Goal: Task Accomplishment & Management: Manage account settings

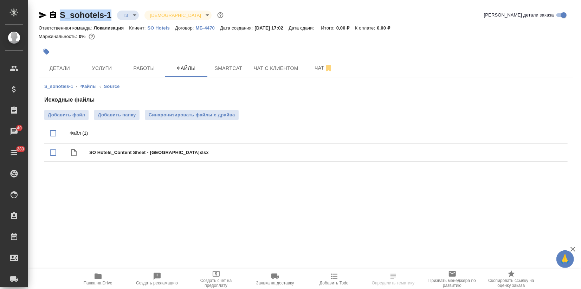
drag, startPoint x: 113, startPoint y: 17, endPoint x: 61, endPoint y: 16, distance: 52.3
click at [61, 16] on div "S_sohotels-1 ТЗ tz Святая троица holyTrinity" at bounding box center [132, 14] width 186 height 11
copy link "S_sohotels-1"
click at [101, 67] on span "Услуги" at bounding box center [102, 68] width 34 height 9
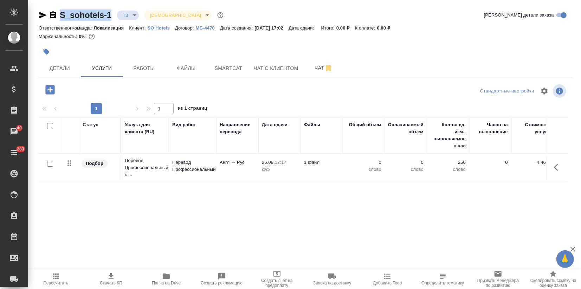
click at [177, 175] on td "Перевод Профессиональный" at bounding box center [192, 167] width 47 height 25
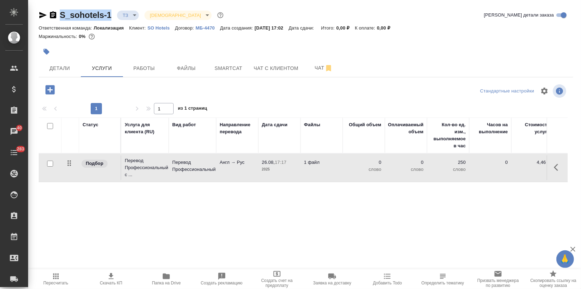
click at [177, 175] on td "Перевод Профессиональный" at bounding box center [192, 167] width 47 height 25
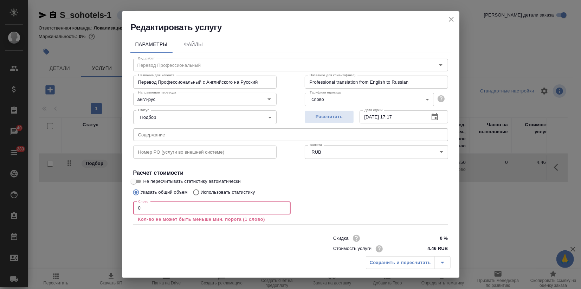
drag, startPoint x: 134, startPoint y: 210, endPoint x: 98, endPoint y: 211, distance: 35.8
click at [104, 211] on div "Редактировать услугу Параметры Файлы Вид работ Перевод Профессиональный Вид раб…" at bounding box center [290, 144] width 581 height 289
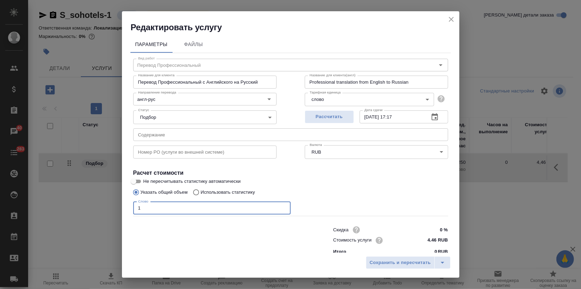
type input "1"
click at [217, 190] on p "Использовать статистику" at bounding box center [228, 192] width 54 height 7
click at [201, 190] on input "Использовать статистику" at bounding box center [194, 191] width 11 height 13
radio input "true"
radio input "false"
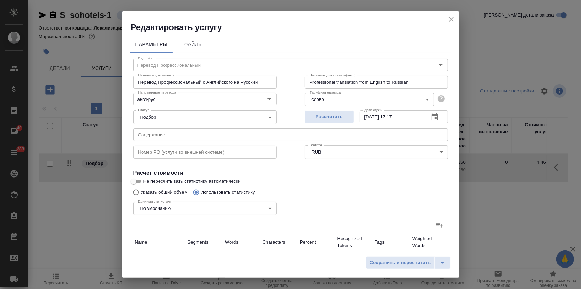
click at [437, 227] on icon at bounding box center [439, 225] width 8 height 8
click at [0, 0] on input "file" at bounding box center [0, 0] width 0 height 0
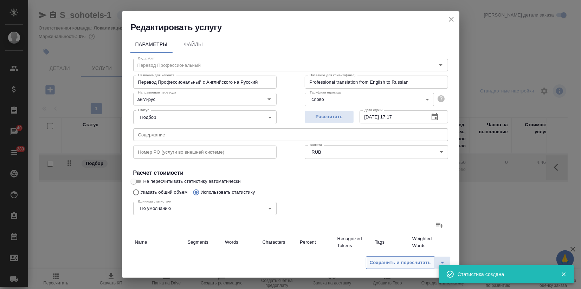
type input "1483"
type input "4650"
type input "28440"
type input "618"
type input "6145"
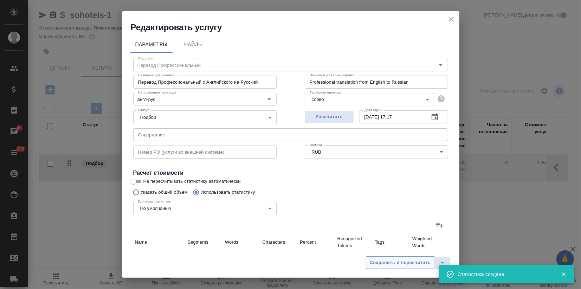
type input "38823"
type input "618"
type input "6145"
type input "38823"
type input "2101"
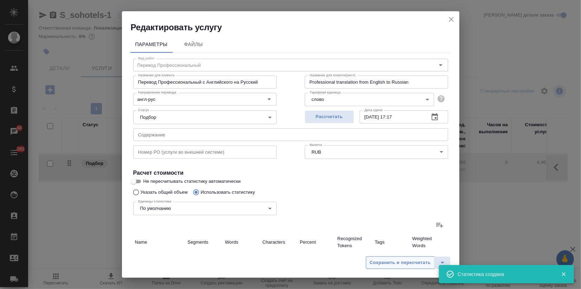
type input "10795"
type input "67263"
click at [391, 260] on span "Сохранить и пересчитать" at bounding box center [399, 262] width 61 height 8
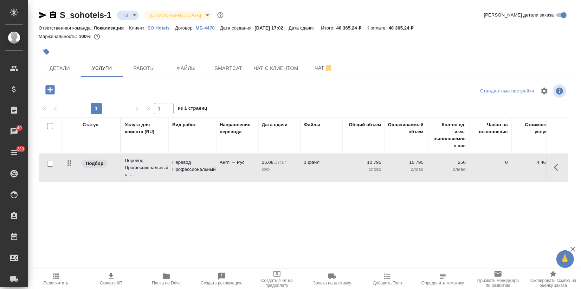
click at [107, 275] on icon "button" at bounding box center [111, 276] width 8 height 8
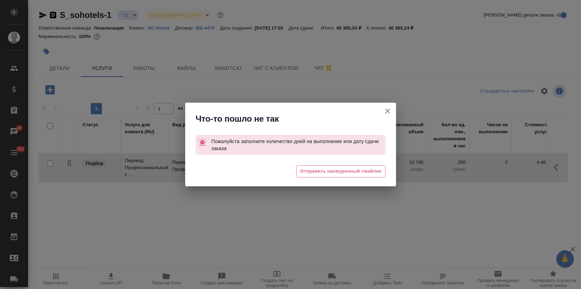
click at [387, 107] on icon "button" at bounding box center [387, 111] width 8 height 8
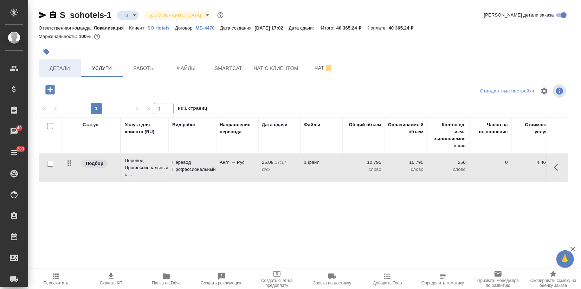
click at [61, 68] on span "Детали" at bounding box center [60, 68] width 34 height 9
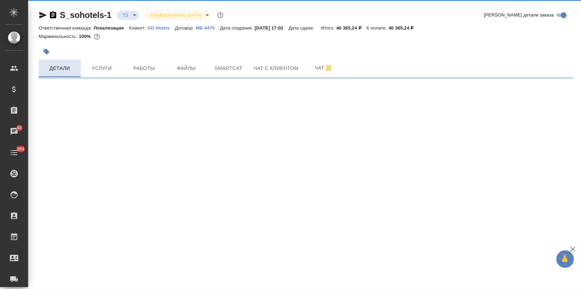
select select "RU"
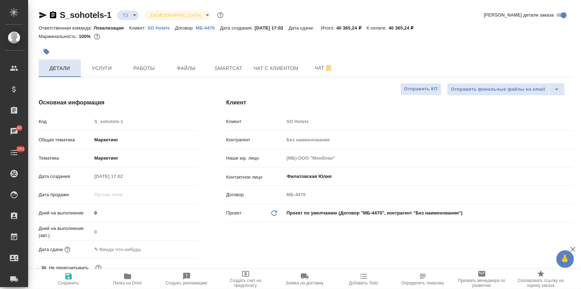
type textarea "x"
drag, startPoint x: 117, startPoint y: 247, endPoint x: 143, endPoint y: 247, distance: 26.7
click at [117, 247] on input "text" at bounding box center [122, 249] width 61 height 10
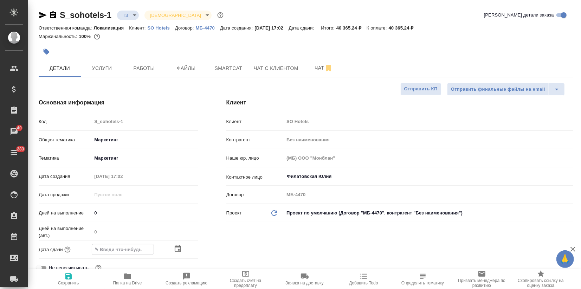
click at [179, 248] on icon "button" at bounding box center [177, 248] width 8 height 8
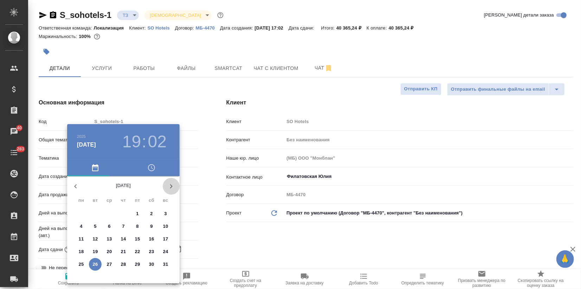
click at [168, 185] on icon "button" at bounding box center [171, 186] width 8 height 8
click at [109, 211] on p "3" at bounding box center [109, 213] width 2 height 7
type input "[DATE] 19:02"
type textarea "x"
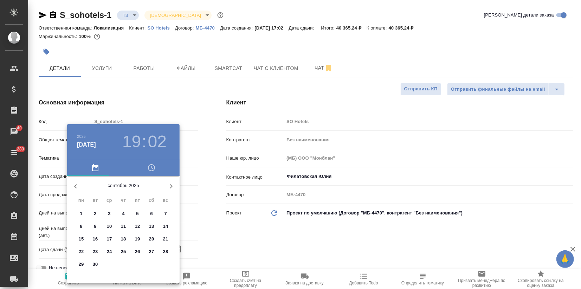
type textarea "x"
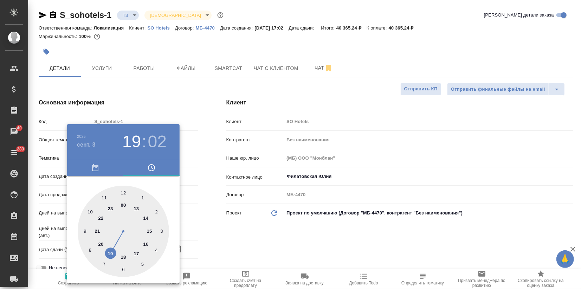
click at [121, 255] on div at bounding box center [123, 230] width 91 height 91
type input "[DATE] 18:02"
type textarea "x"
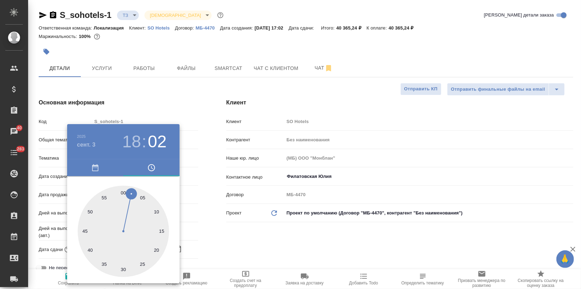
click at [122, 192] on div at bounding box center [123, 230] width 91 height 91
type input "[DATE] 18:00"
type textarea "x"
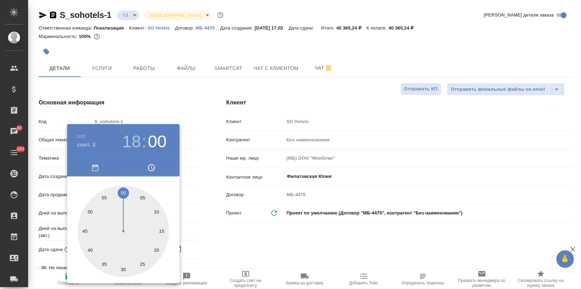
click at [198, 205] on div at bounding box center [290, 144] width 581 height 289
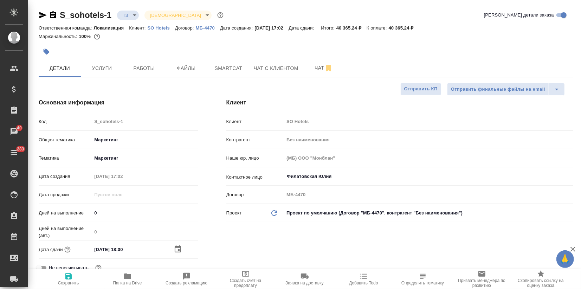
click at [67, 277] on icon "button" at bounding box center [68, 276] width 6 height 6
type textarea "x"
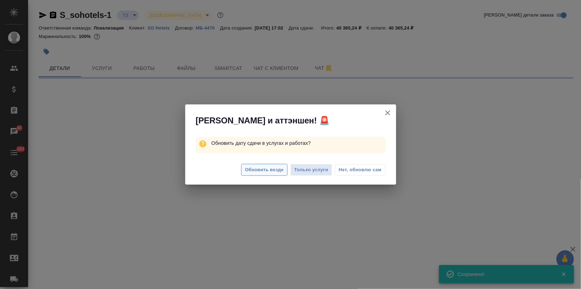
select select "RU"
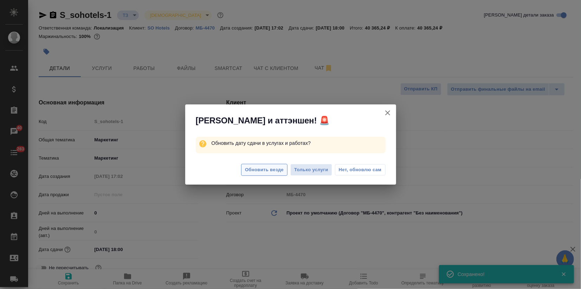
type textarea "x"
click at [250, 171] on span "Обновить везде" at bounding box center [264, 170] width 39 height 8
type textarea "x"
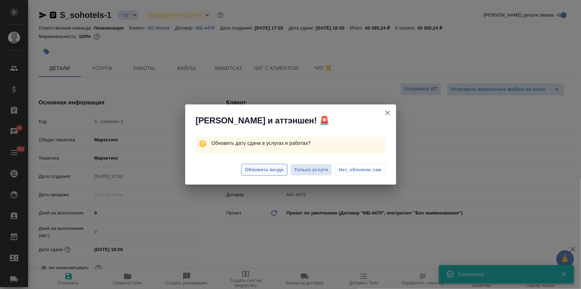
type textarea "x"
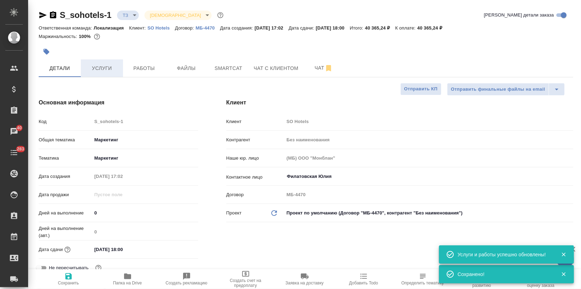
click at [101, 67] on span "Услуги" at bounding box center [102, 68] width 34 height 9
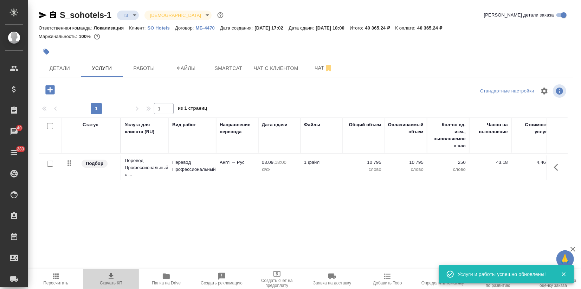
click at [114, 281] on span "Скачать КП" at bounding box center [111, 282] width 22 height 5
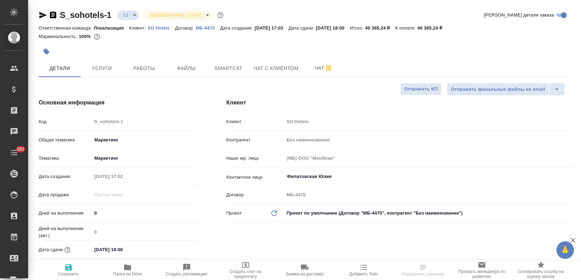
select select "RU"
type textarea "x"
